Goal: Task Accomplishment & Management: Use online tool/utility

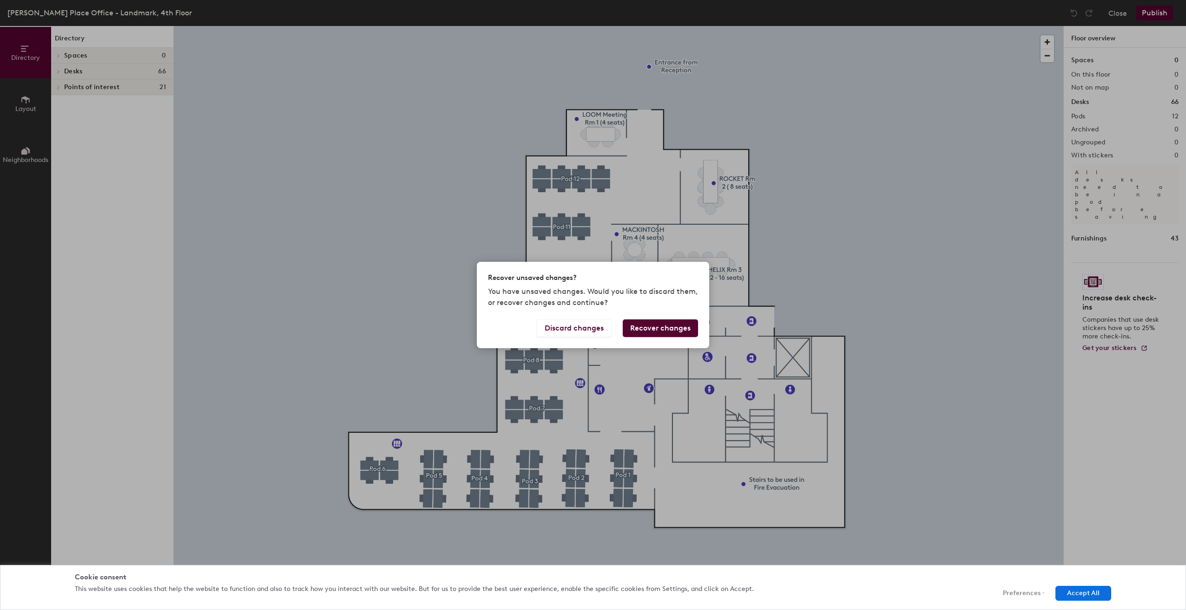
click at [662, 328] on button "Recover changes" at bounding box center [660, 329] width 75 height 18
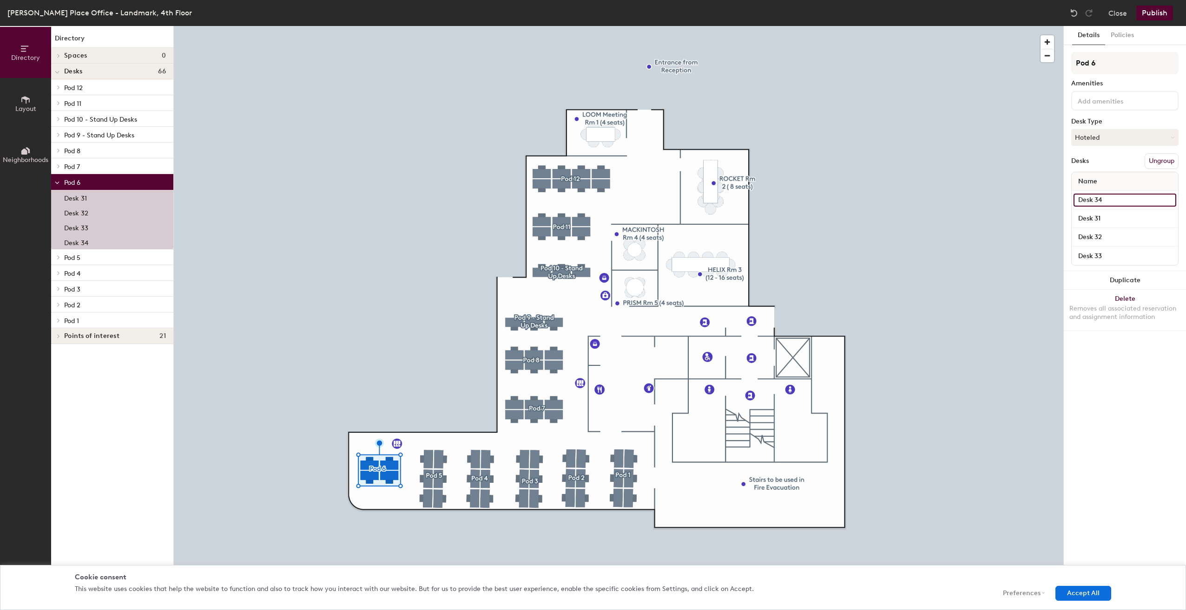
click at [1128, 201] on input "Desk 34" at bounding box center [1124, 200] width 103 height 13
click at [1172, 137] on icon at bounding box center [1171, 138] width 4 height 4
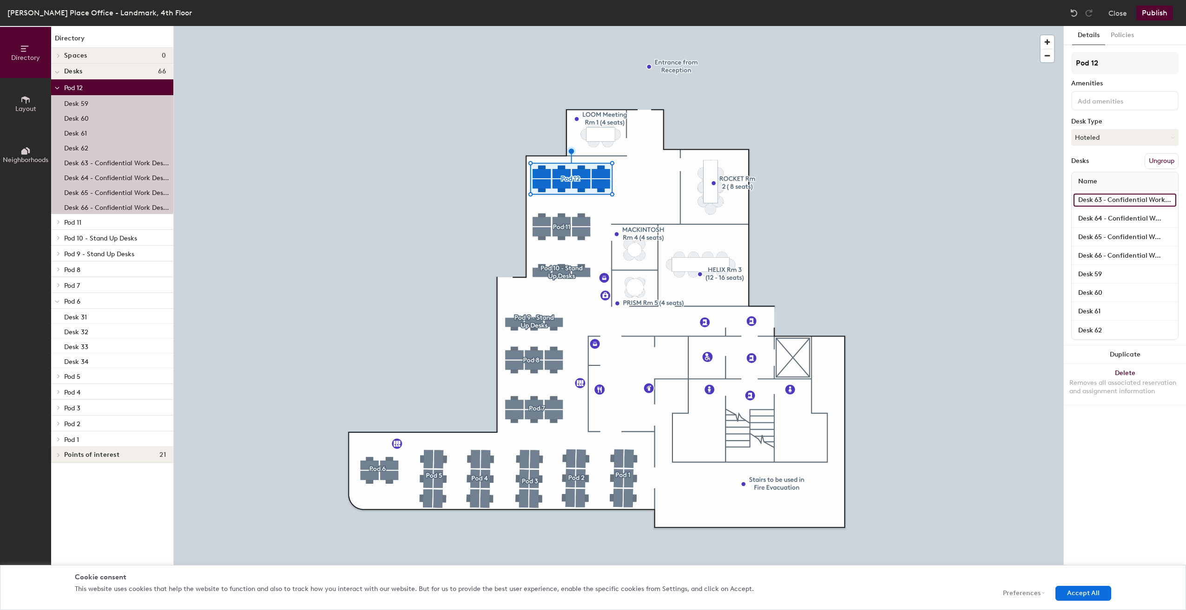
click at [1133, 198] on input "Desk 63 - Confidential Work Desks (HR/Finance)" at bounding box center [1124, 200] width 103 height 13
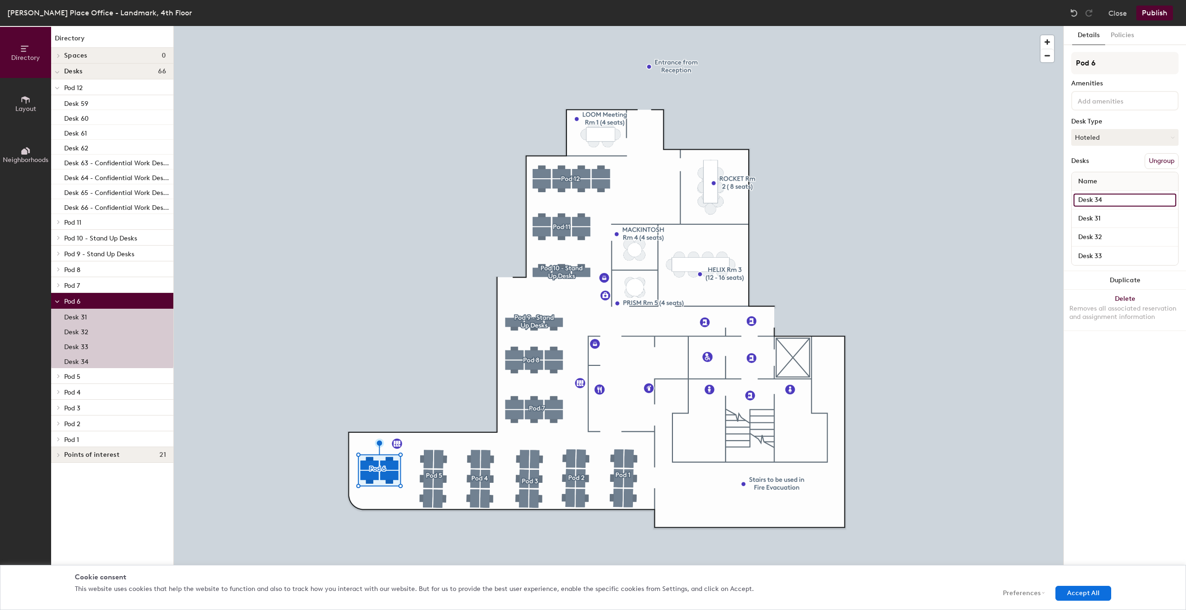
click at [1141, 198] on input "Desk 34" at bounding box center [1124, 200] width 103 height 13
click at [1142, 198] on input "Desk 34" at bounding box center [1124, 200] width 103 height 13
drag, startPoint x: 1143, startPoint y: 198, endPoint x: 1185, endPoint y: 176, distance: 48.0
click at [1185, 176] on html "Skip navigation Schedule Office People Analytics Visits Deliveries Services Man…" at bounding box center [593, 305] width 1186 height 610
click at [1165, 200] on input "Desk 34 - HR Pre Deskfered" at bounding box center [1124, 200] width 103 height 13
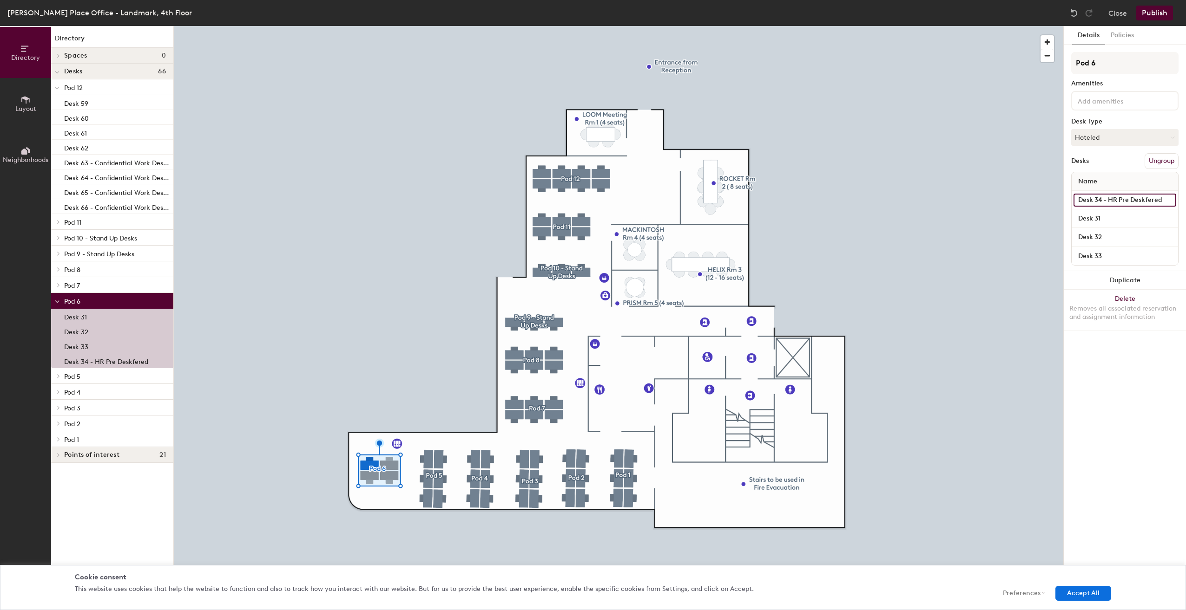
click at [1166, 199] on input "Desk 34 - HR Pre Deskfered" at bounding box center [1124, 200] width 103 height 13
drag, startPoint x: 1169, startPoint y: 200, endPoint x: 1132, endPoint y: 202, distance: 37.7
click at [1132, 202] on input "Desk 34 - HR Pre Deskfered" at bounding box center [1124, 200] width 103 height 13
click at [1167, 199] on input "Desk 34 - HR Pre Deskfered" at bounding box center [1124, 200] width 103 height 13
click at [1170, 201] on input "Desk 34 - HR Pre Deskfered" at bounding box center [1124, 200] width 103 height 13
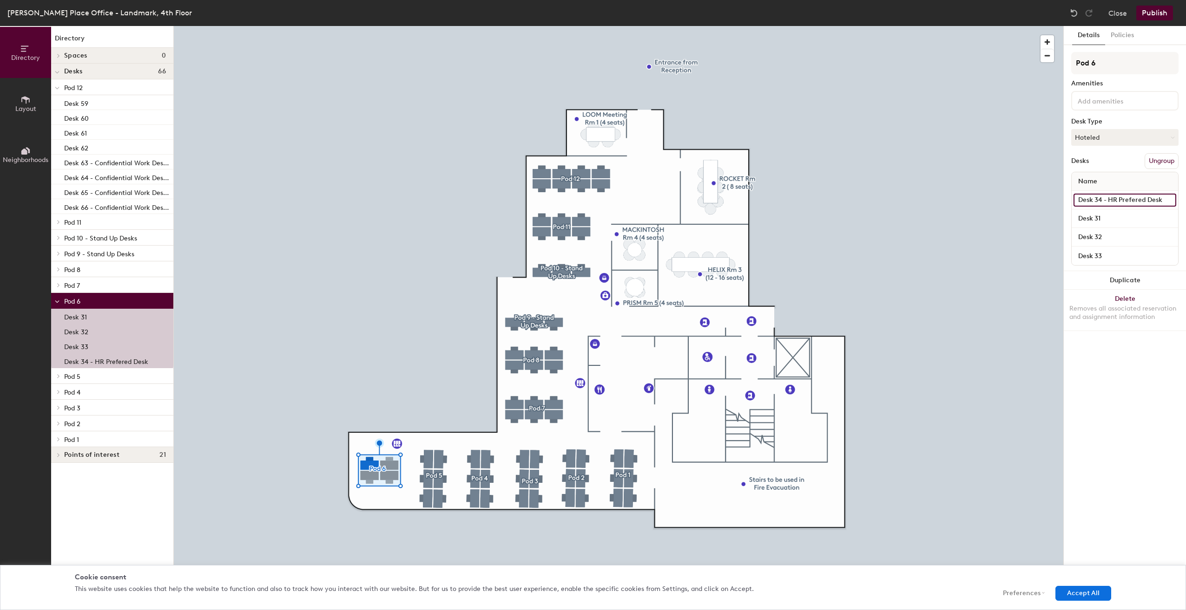
click at [1136, 199] on input "Desk 34 - HR Prefered Desk" at bounding box center [1124, 200] width 103 height 13
click at [1124, 200] on input "Desk 34 - HR Prefered Desk" at bounding box center [1124, 200] width 103 height 13
click at [1134, 198] on input "Desk 34 - HR Prefered Desk" at bounding box center [1124, 200] width 103 height 13
click at [1136, 198] on input "Desk 34 - HR Prefered Desk" at bounding box center [1124, 200] width 103 height 13
drag, startPoint x: 1163, startPoint y: 200, endPoint x: 1104, endPoint y: 201, distance: 59.5
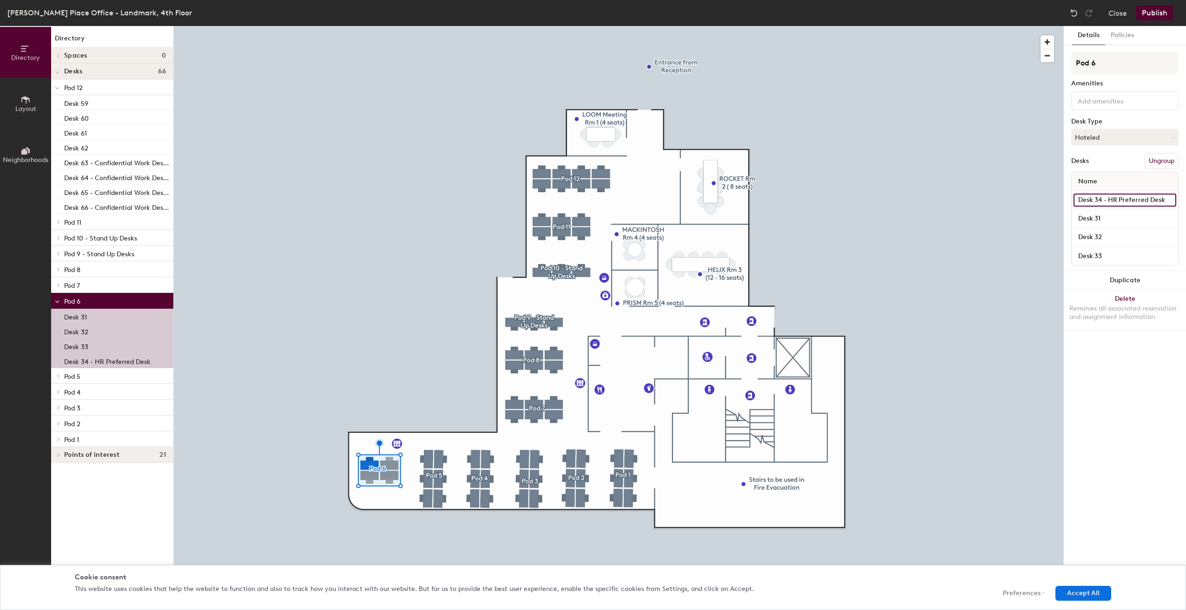
click at [1104, 201] on input "Desk 34 - HR Preferred Desk" at bounding box center [1124, 200] width 103 height 13
click at [1119, 199] on input "Desk 34 - HR Preferred Desk" at bounding box center [1124, 200] width 103 height 13
drag, startPoint x: 1166, startPoint y: 198, endPoint x: 1108, endPoint y: 203, distance: 57.3
click at [1108, 203] on input "Desk 34 - HR Preferred Desk" at bounding box center [1124, 200] width 103 height 13
click at [1122, 197] on input "Desk 34 - HR Preferred Desk" at bounding box center [1124, 200] width 103 height 13
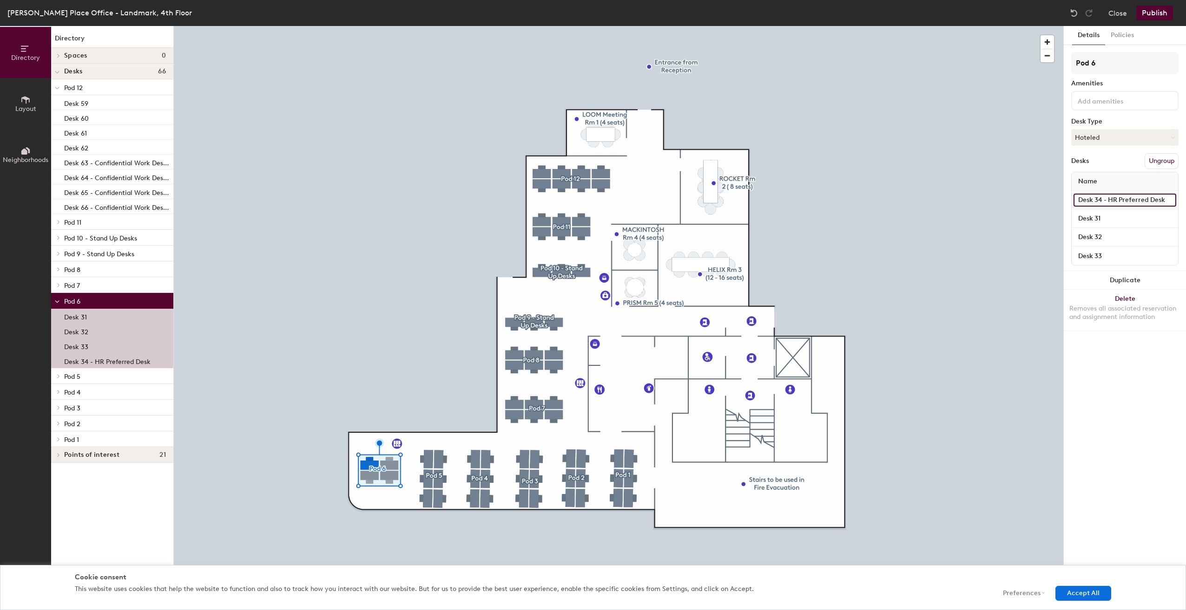
drag, startPoint x: 1108, startPoint y: 197, endPoint x: 1171, endPoint y: 194, distance: 63.2
click at [1171, 194] on input "Desk 34 - HR Preferred Desk" at bounding box center [1124, 200] width 103 height 13
type input "Desk 34 - HR Preferred Desk"
click at [1137, 390] on div "Details Policies Pod 6 Amenities Desk Type Hoteled Desks Ungroup Name Desk 34 -…" at bounding box center [1124, 318] width 122 height 584
click at [1168, 216] on input "Desk 31" at bounding box center [1124, 218] width 103 height 13
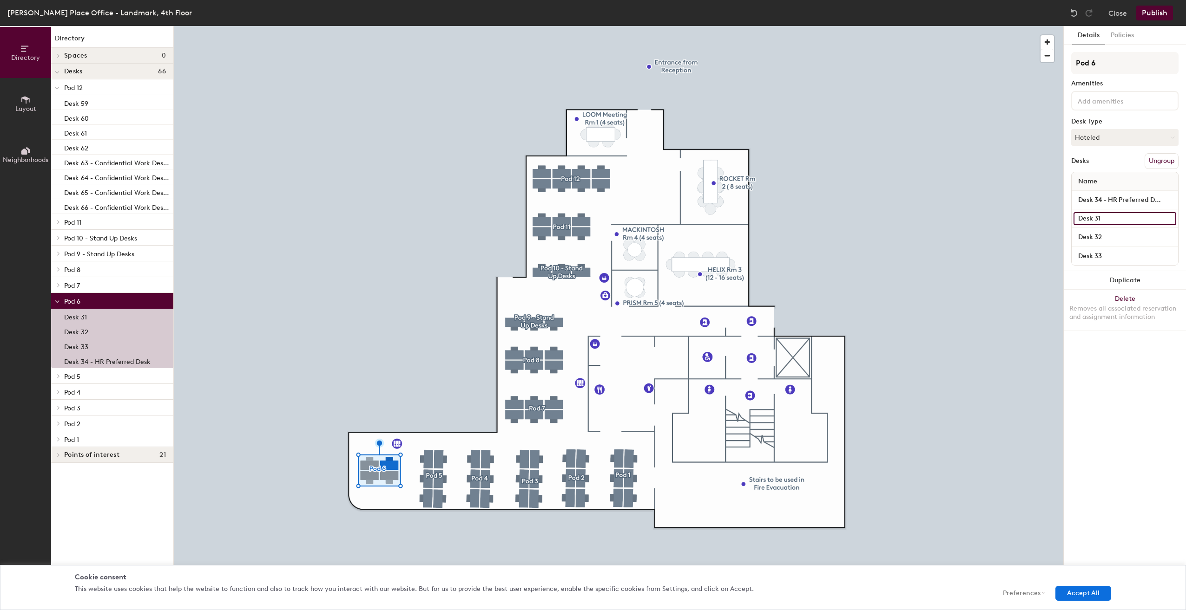
paste input "4 - HR Preferred Desk"
click at [1101, 216] on input "Desk 34 - HR Preferred Desk" at bounding box center [1124, 218] width 103 height 13
click at [1100, 216] on input "Desk 34 - HR Preferred Desk" at bounding box center [1124, 218] width 103 height 13
click at [1103, 217] on input "Desk 34 - HR Preferred Desk" at bounding box center [1124, 218] width 103 height 13
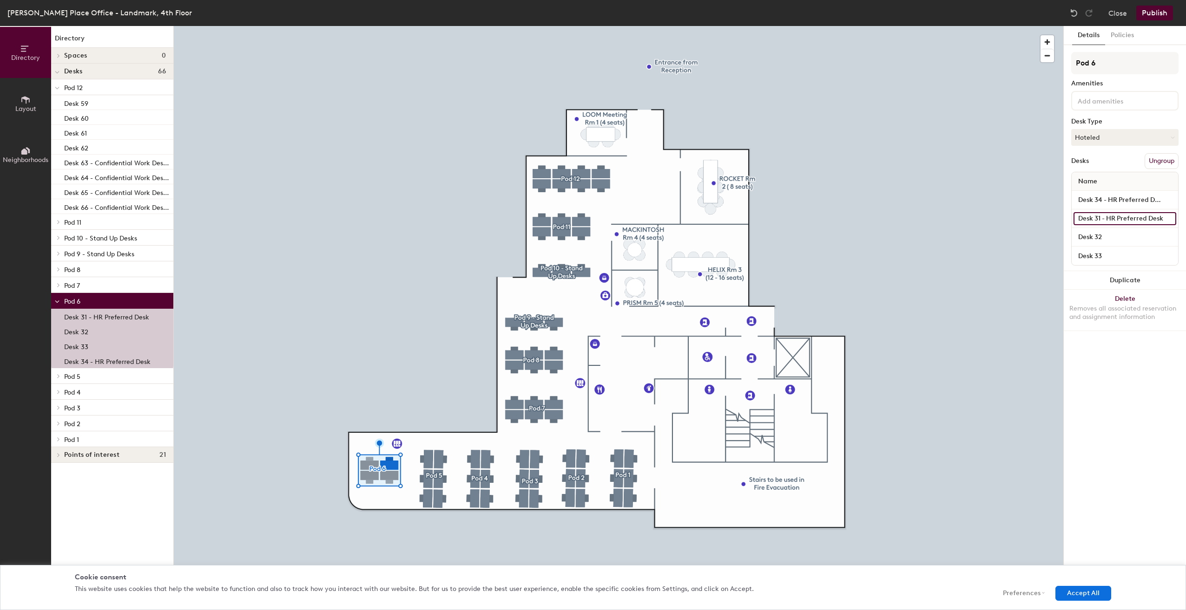
type input "Desk 31 - HR Preferred Desk"
click at [1110, 412] on div "Details Policies Pod 6 Amenities Desk Type Hoteled Desks Ungroup Name Desk 34 -…" at bounding box center [1124, 318] width 122 height 584
click at [1111, 234] on input "Desk 32" at bounding box center [1124, 237] width 103 height 13
paste input "4 - HR Preferred Desk"
click at [1101, 234] on input "Desk 34 - HR Preferred Desk" at bounding box center [1124, 237] width 103 height 13
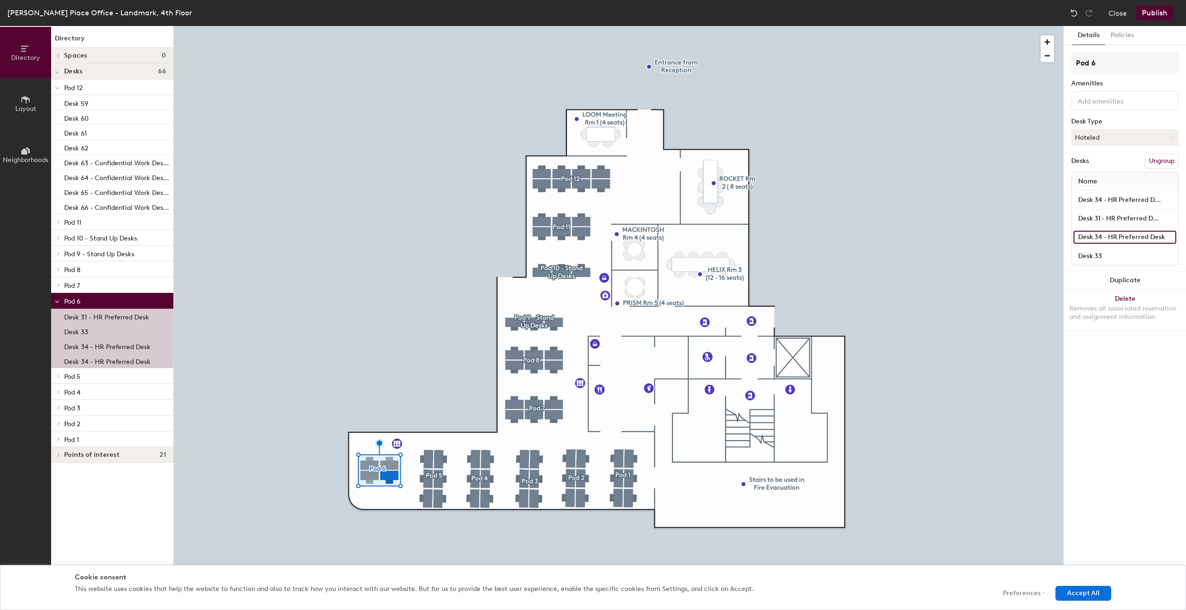
click at [1101, 234] on input "Desk 34 - HR Preferred Desk" at bounding box center [1124, 237] width 103 height 13
click at [1102, 237] on input "Desk 34 - HR Preferred Desk" at bounding box center [1124, 237] width 103 height 13
type input "Desk 32 - HR Preferred Desk"
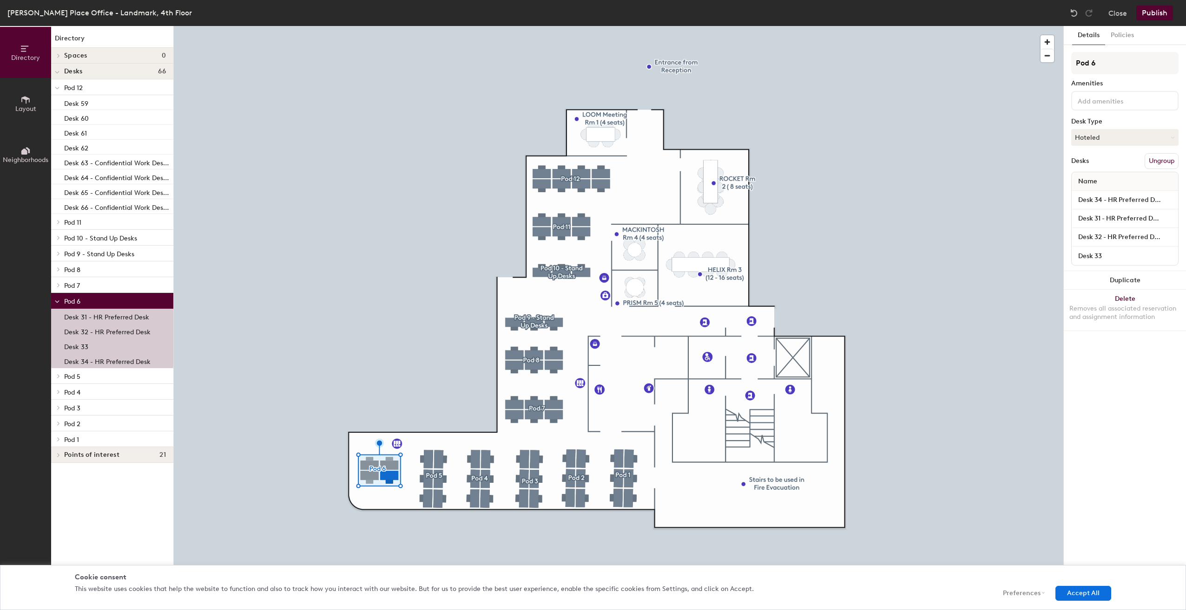
click at [1149, 358] on div "Details Policies Pod 6 Amenities Desk Type Hoteled Desks Ungroup Name Desk 34 -…" at bounding box center [1124, 318] width 122 height 584
click at [1109, 254] on input "Desk 33" at bounding box center [1124, 255] width 103 height 13
paste input "4 - HR Preferred Desk"
click at [1100, 254] on input "Desk 34 - HR Preferred Desk" at bounding box center [1124, 255] width 103 height 13
click at [1101, 255] on input "Desk 34 - HR Preferred Desk" at bounding box center [1124, 255] width 103 height 13
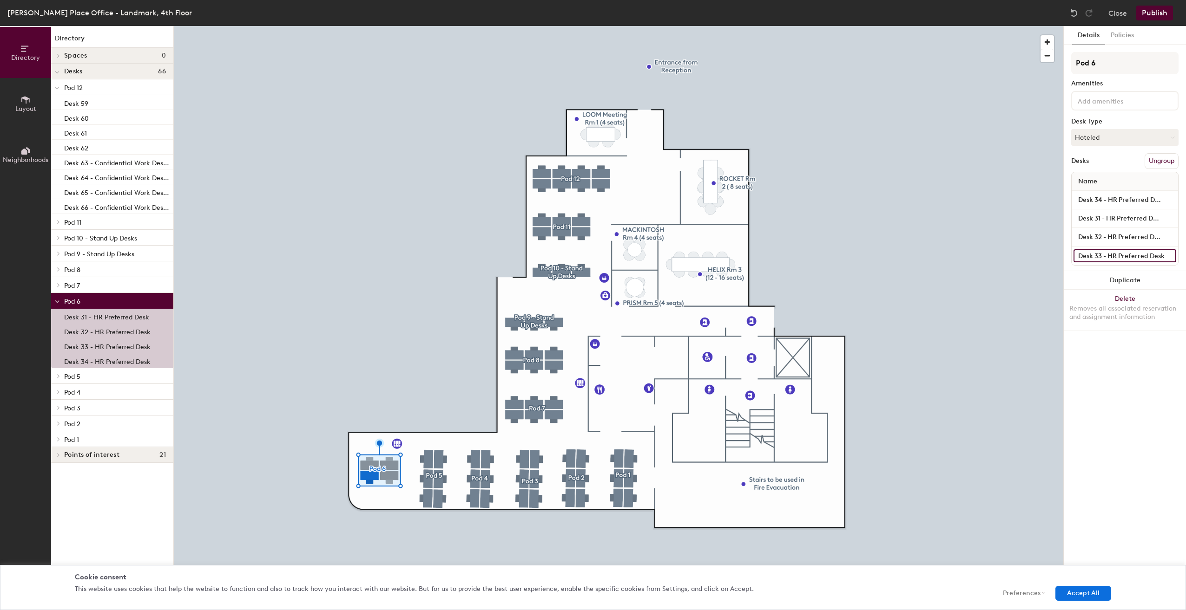
type input "Desk 33 - HR Preferred Desk"
click at [1135, 396] on div "Details Policies Pod 6 Amenities Desk Type Hoteled Desks Ungroup Name Desk 34 -…" at bounding box center [1124, 318] width 122 height 584
click at [1159, 13] on button "Publish" at bounding box center [1154, 13] width 37 height 15
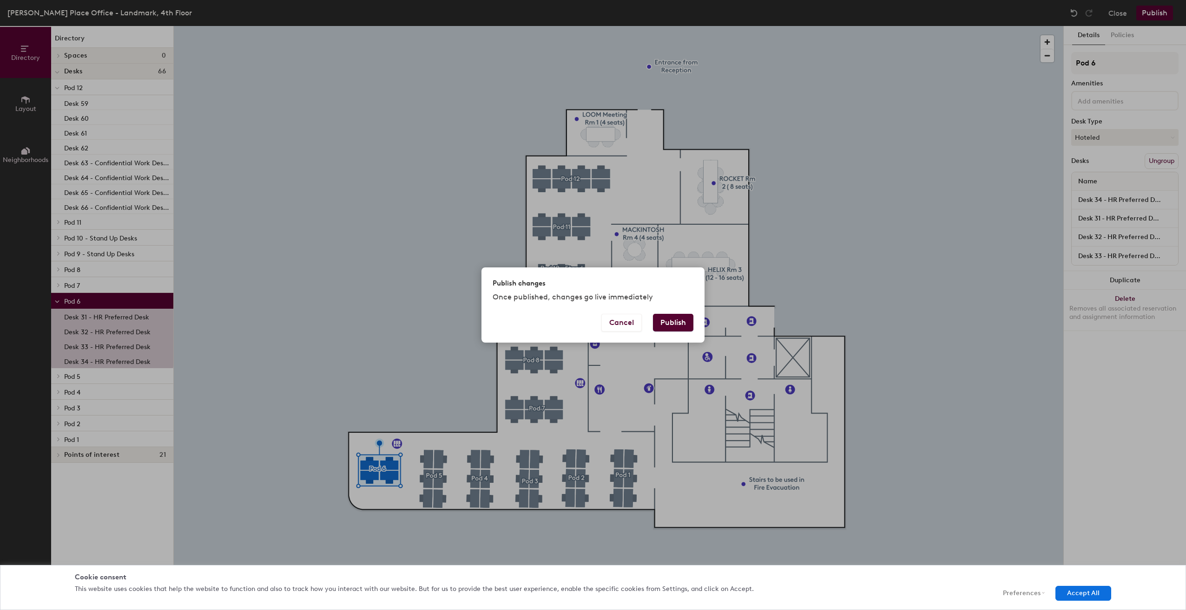
click at [673, 323] on button "Publish" at bounding box center [673, 323] width 40 height 18
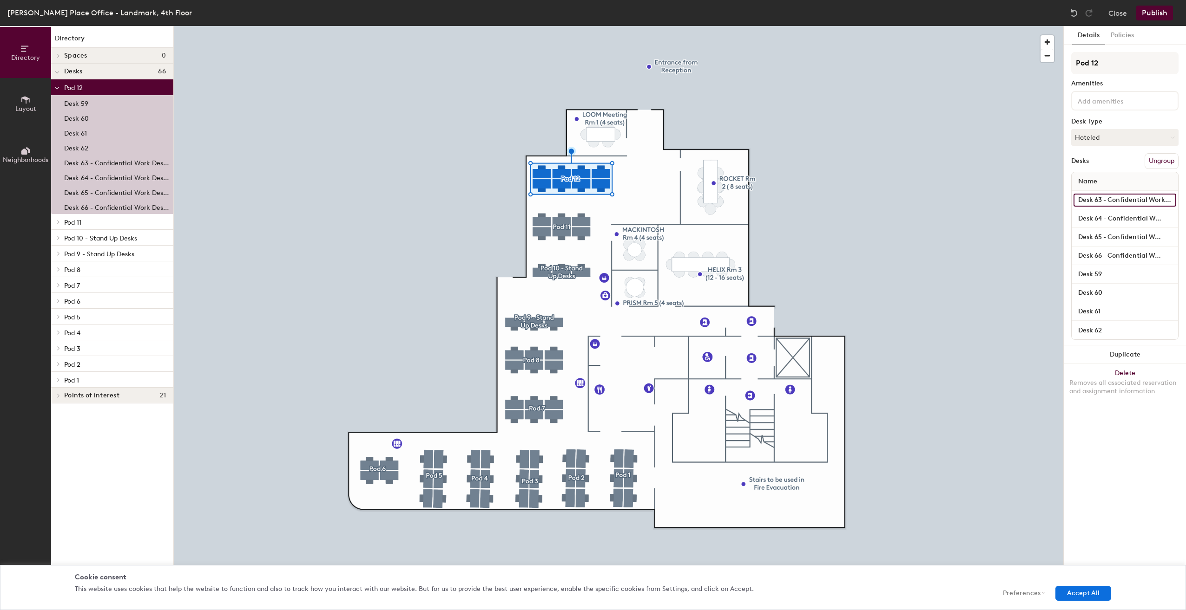
click at [1166, 198] on input "Desk 63 - Confidential Work Desks (HR/Finance)" at bounding box center [1124, 200] width 103 height 13
paste input "34 - HR Preferred Desk"
click at [1098, 199] on input "Desk 34 - HR Preferred Desk" at bounding box center [1124, 200] width 103 height 13
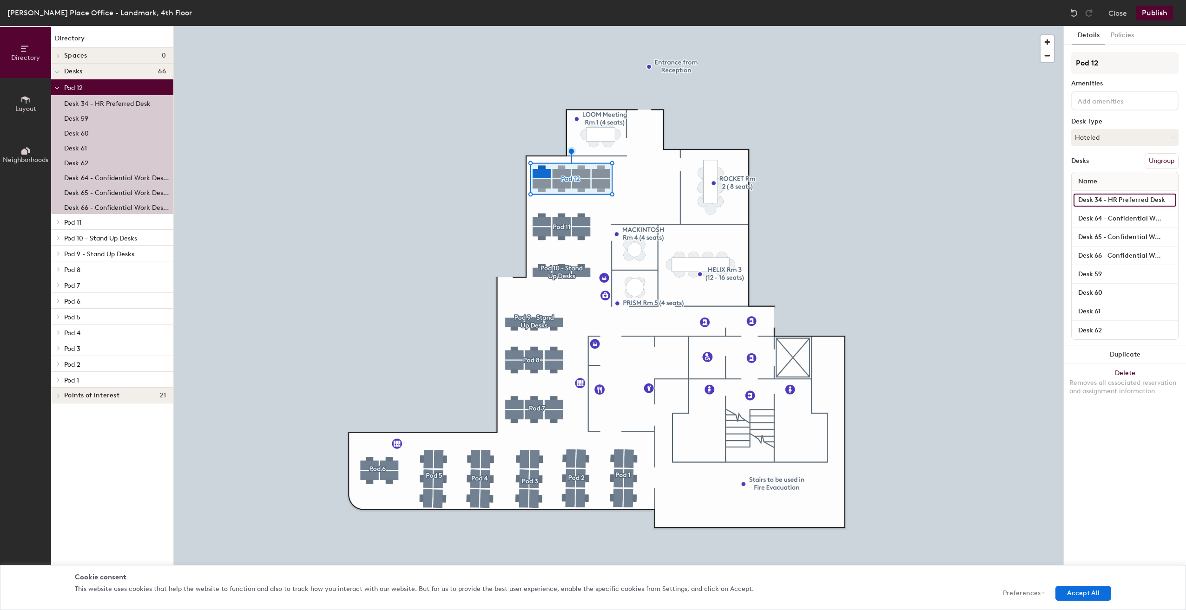
click at [1098, 199] on input "Desk 34 - HR Preferred Desk" at bounding box center [1124, 200] width 103 height 13
click at [1102, 199] on input "Desk 34 - HR Preferred Desk" at bounding box center [1124, 200] width 103 height 13
type input "Desk 63 - HR Preferred Desk"
click at [1121, 454] on div "Details Policies Pod 12 Amenities Desk Type Hoteled Desks Ungroup Name Desk 63 …" at bounding box center [1124, 318] width 122 height 584
click at [1099, 214] on input "Desk 64 - Confidential Work Desks (HR/Finance)" at bounding box center [1124, 218] width 103 height 13
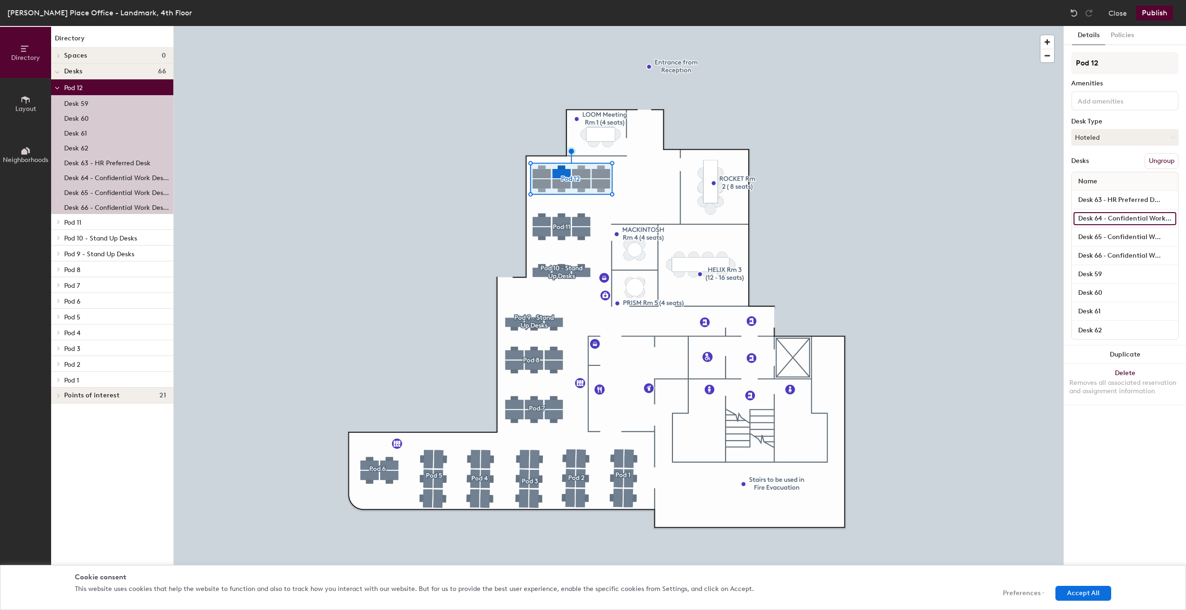
paste input "34 - HR Preferred Desk"
click at [1101, 219] on input "Desk 34 - HR Preferred Desk" at bounding box center [1124, 218] width 103 height 13
click at [1100, 217] on input "Desk 34 - HR Preferred Desk" at bounding box center [1124, 218] width 103 height 13
type input "Desk 64 - HR Preferred Desk"
click at [1126, 428] on div "Details Policies Pod 12 Amenities Desk Type Hoteled Desks Ungroup Name Desk 63 …" at bounding box center [1124, 318] width 122 height 584
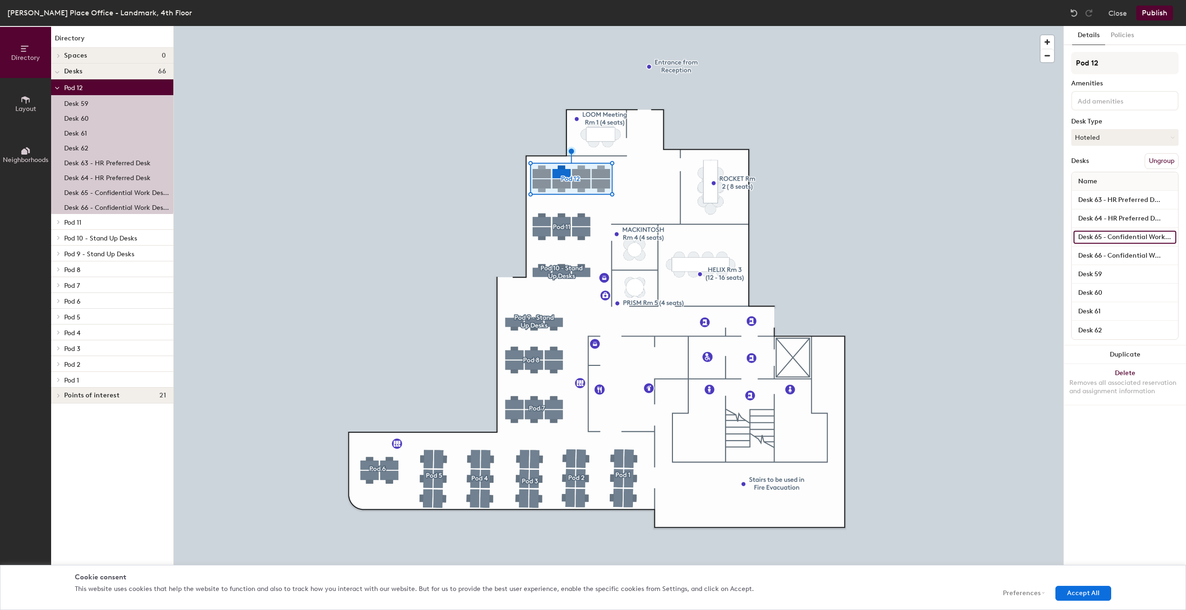
click at [1095, 234] on input "Desk 65 - Confidential Work Desks (HR/Finance)" at bounding box center [1124, 237] width 103 height 13
paste input "34 - HR Preferred Desk"
click at [1101, 233] on input "Desk 34 - HR Preferred Desk" at bounding box center [1124, 237] width 103 height 13
click at [1100, 236] on input "Desk 34 - HR Preferred Desk" at bounding box center [1124, 237] width 103 height 13
type input "Desk 65 - HR Preferred Desk"
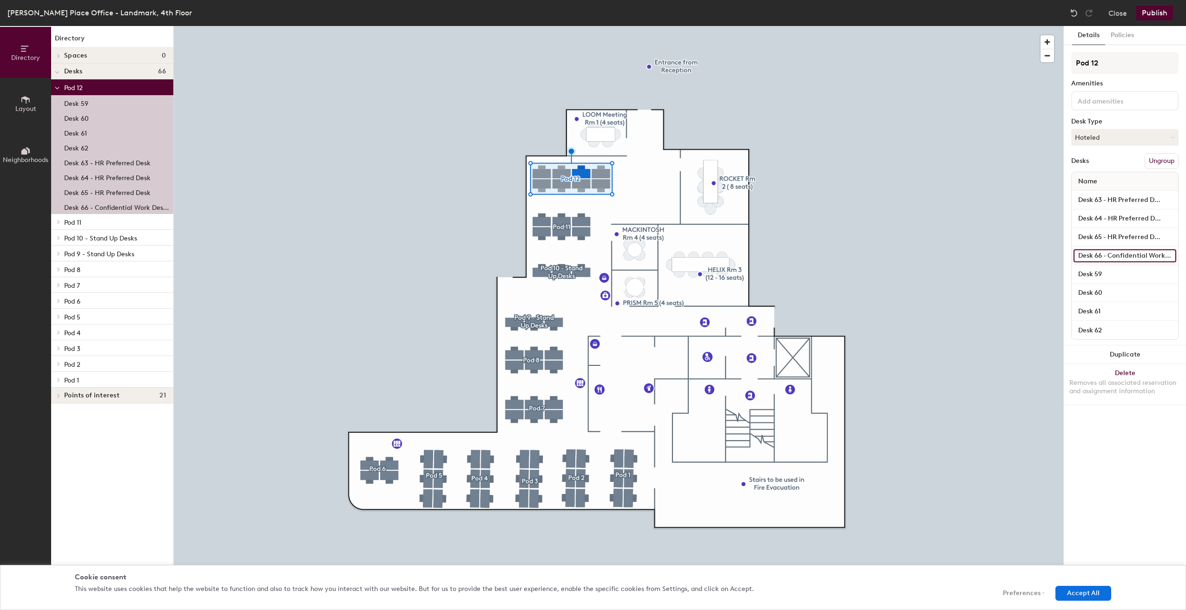
click at [1098, 255] on input "Desk 66 - Confidential Work Desks (HR/Finance)" at bounding box center [1124, 255] width 103 height 13
click at [1100, 256] on input "Desk 66 - Confidential Work Desks (HR/Finance)" at bounding box center [1124, 255] width 103 height 13
click at [1123, 256] on input "Desk 66 - Confidential Work Desks (HR/Finance)" at bounding box center [1124, 255] width 103 height 13
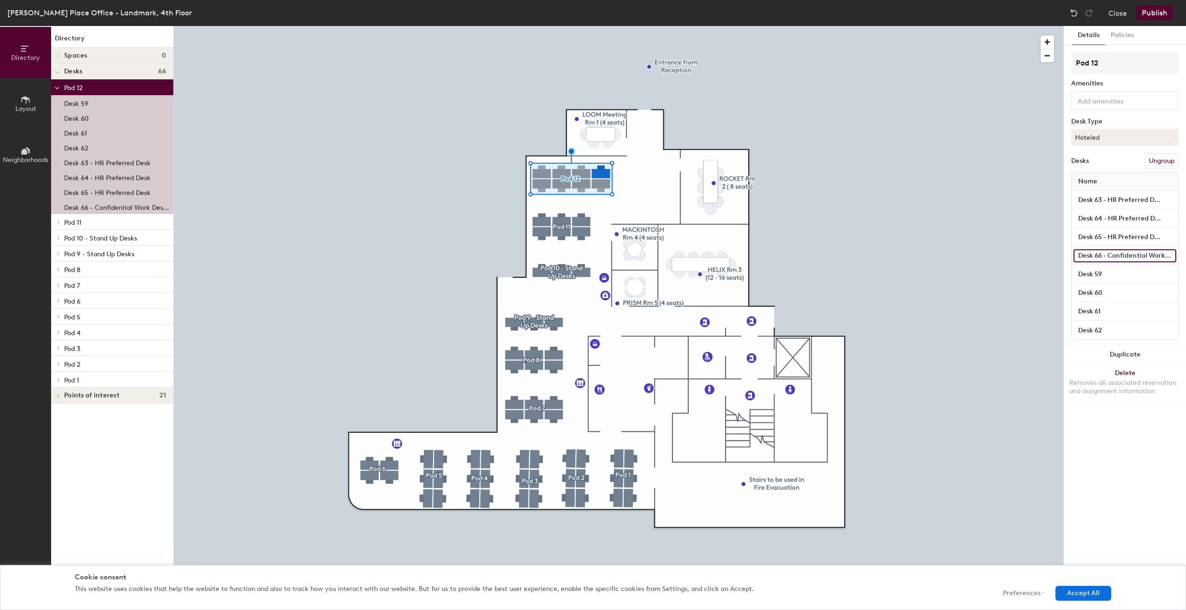
paste input "34 - HR Preferred Desk"
click at [1099, 256] on input "Desk 34 - HR Preferred Desk" at bounding box center [1124, 255] width 103 height 13
click at [1101, 256] on input "Desk 34 - HR Preferred Desk" at bounding box center [1124, 255] width 103 height 13
type input "Desk 66 - HR Preferred Desk"
click at [1144, 459] on div "Details Policies Pod 12 Amenities Desk Type Hoteled Desks Ungroup Name Desk 63 …" at bounding box center [1124, 318] width 122 height 584
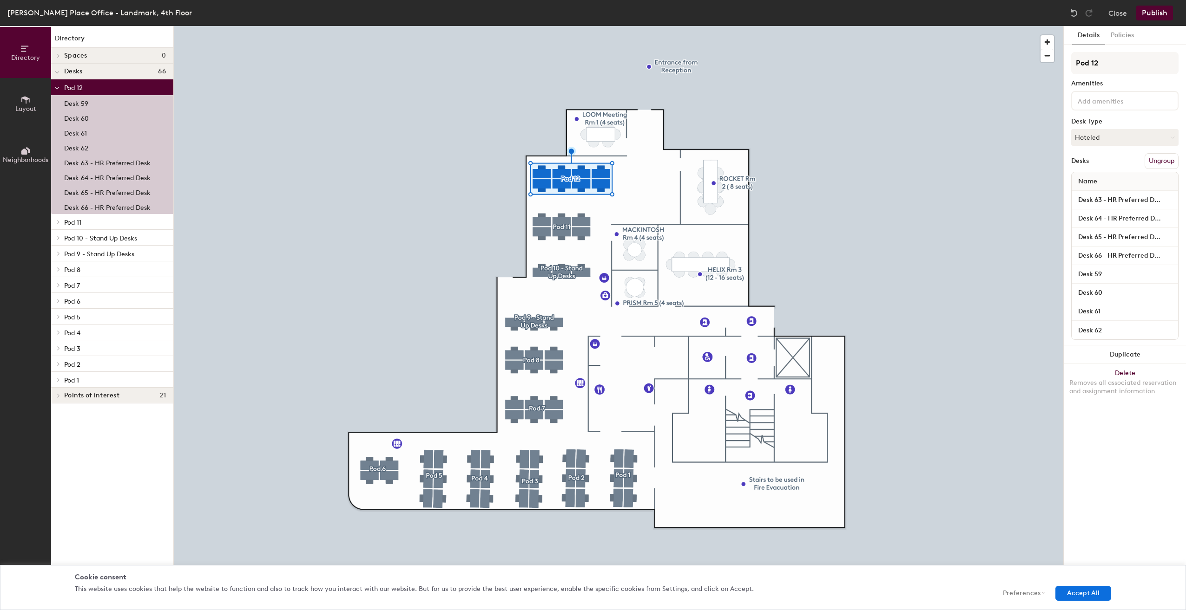
click at [1161, 14] on button "Publish" at bounding box center [1154, 13] width 37 height 15
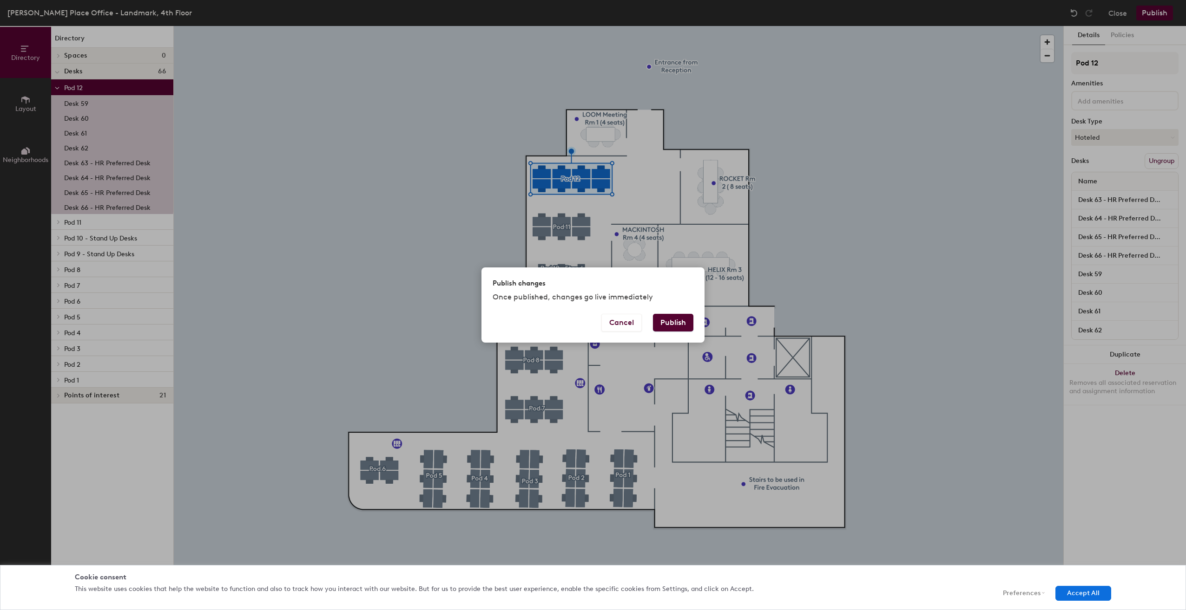
click at [685, 327] on button "Publish" at bounding box center [673, 323] width 40 height 18
